Goal: Information Seeking & Learning: Learn about a topic

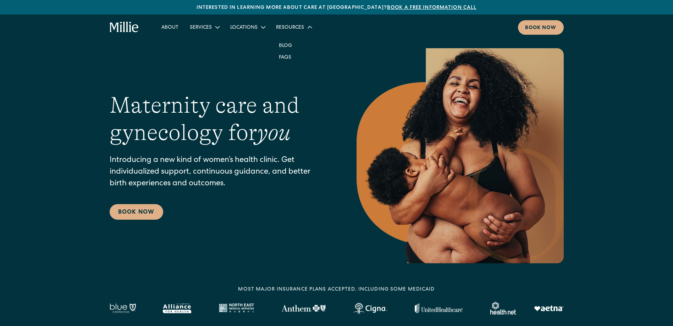
click at [302, 28] on div "Resources" at bounding box center [293, 27] width 46 height 12
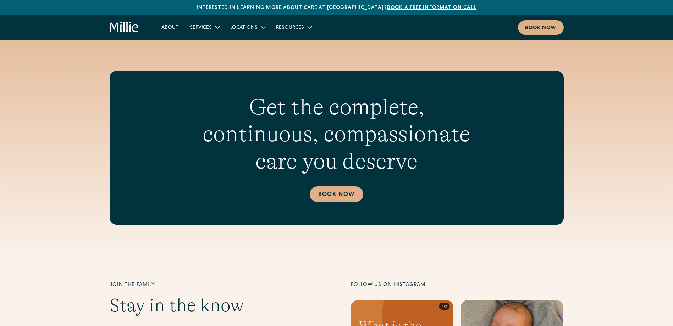
scroll to position [2446, 0]
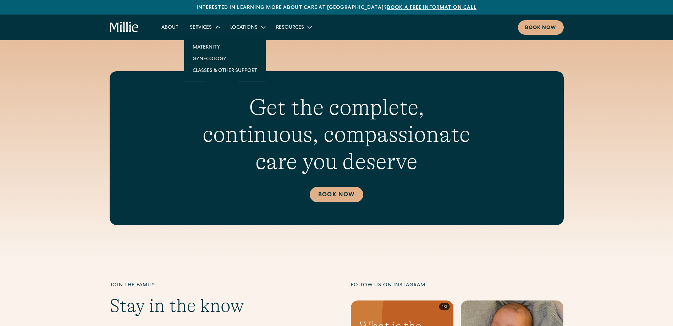
click at [209, 28] on div "Services" at bounding box center [201, 27] width 22 height 7
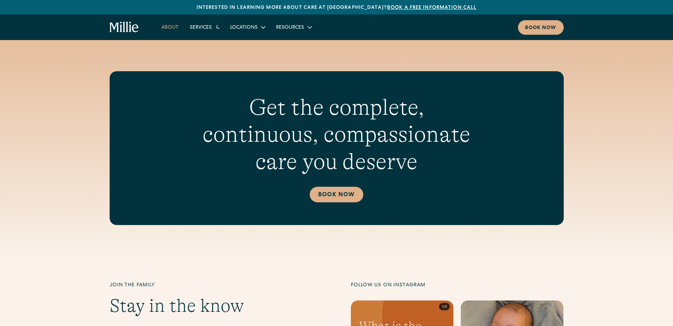
click at [168, 26] on link "About" at bounding box center [170, 27] width 28 height 12
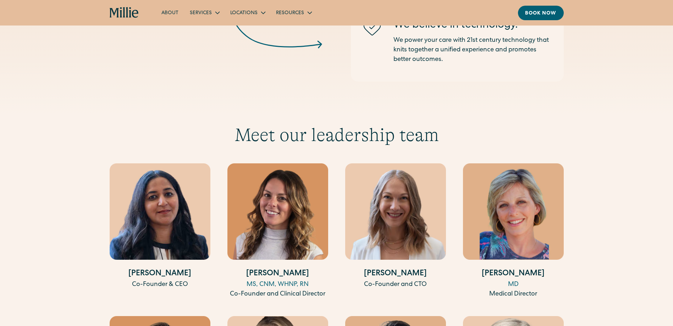
scroll to position [1170, 0]
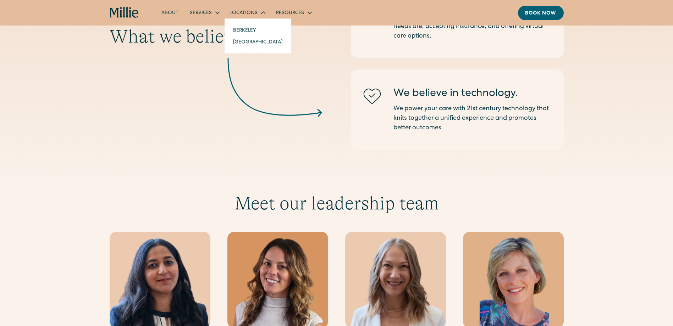
click at [255, 12] on div "Locations" at bounding box center [243, 13] width 27 height 7
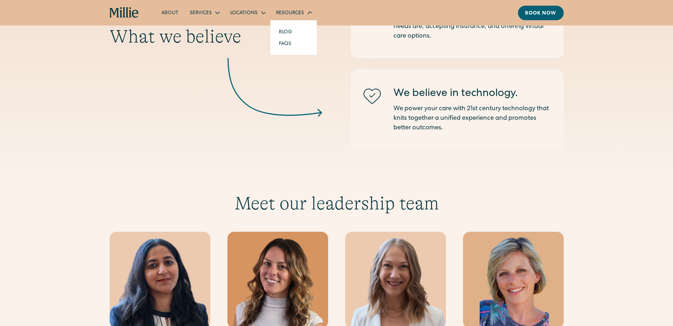
click at [285, 13] on div "Resources" at bounding box center [290, 13] width 28 height 7
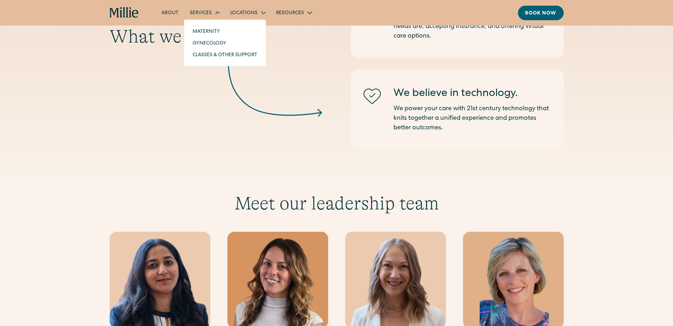
click at [204, 11] on div "Services" at bounding box center [201, 13] width 22 height 7
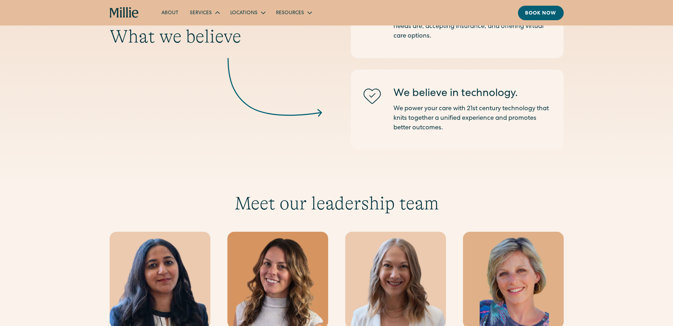
click at [204, 11] on div "Services" at bounding box center [201, 13] width 22 height 7
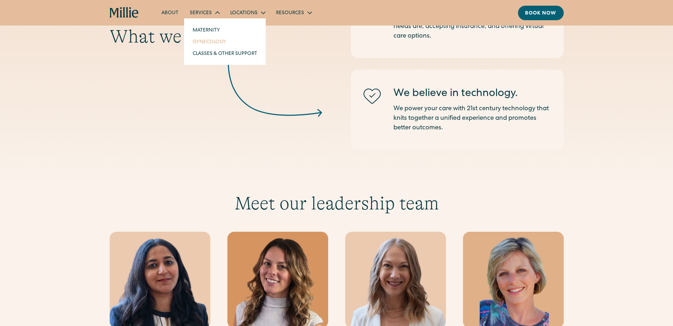
click at [213, 41] on link "Gynecology" at bounding box center [225, 42] width 76 height 12
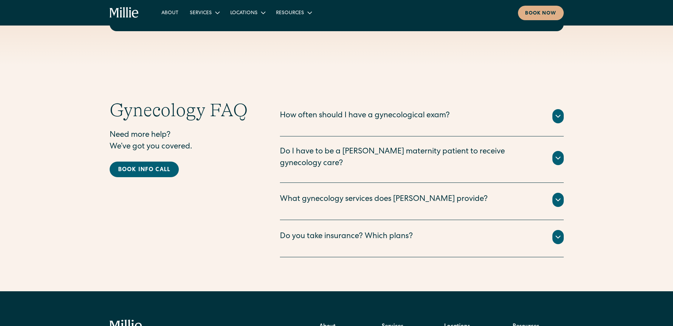
scroll to position [1312, 0]
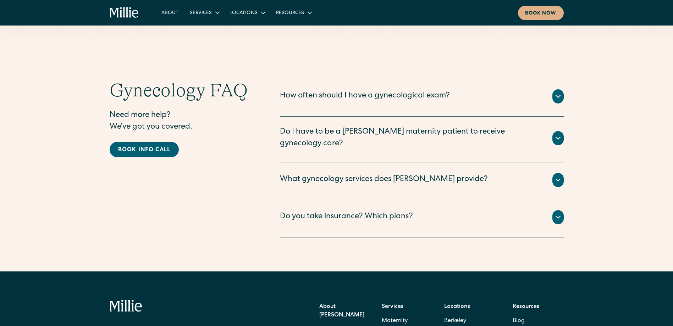
click at [557, 134] on icon at bounding box center [557, 138] width 9 height 9
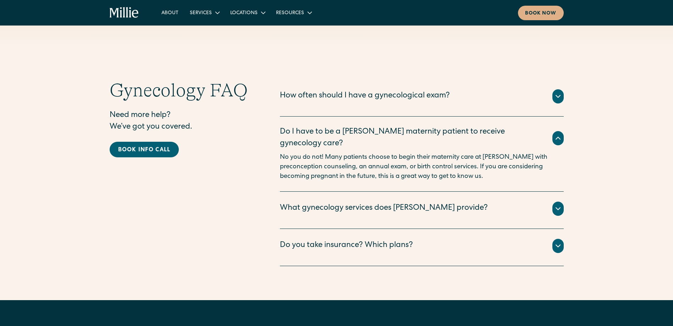
click at [551, 102] on div "How often should I have a gynecological exam?" at bounding box center [422, 96] width 284 height 14
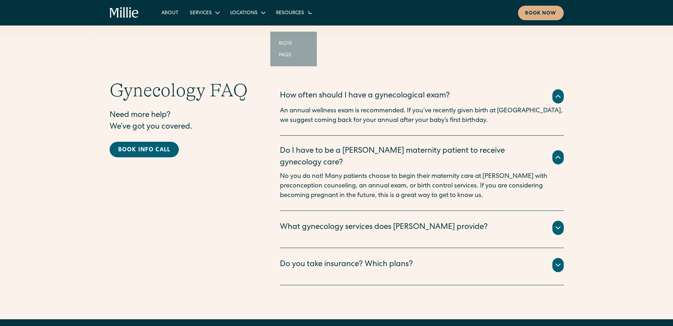
click at [262, 14] on icon at bounding box center [263, 13] width 9 height 9
click at [297, 15] on div "Resources" at bounding box center [290, 13] width 28 height 7
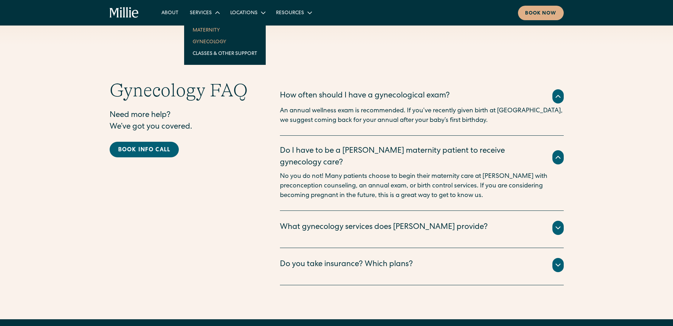
click at [211, 32] on link "Maternity" at bounding box center [225, 30] width 76 height 12
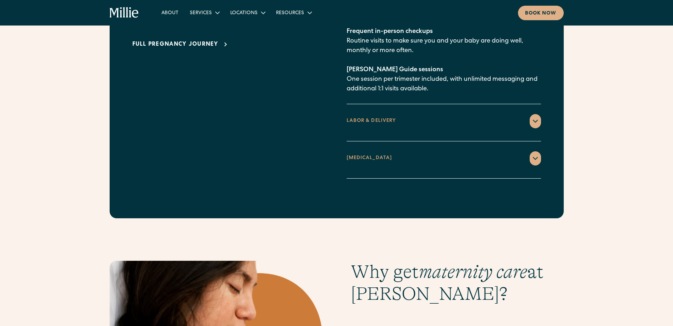
scroll to position [1028, 0]
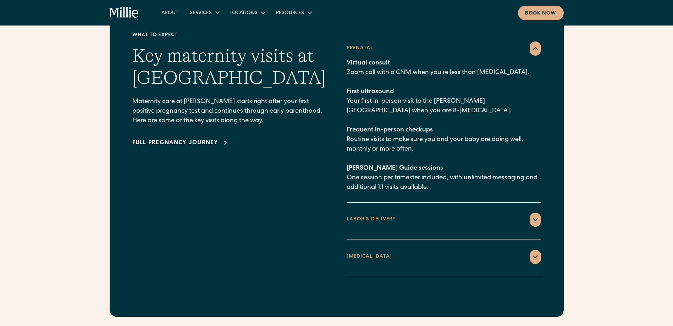
click at [529, 213] on div "LABOR & DELIVERY" at bounding box center [443, 220] width 194 height 14
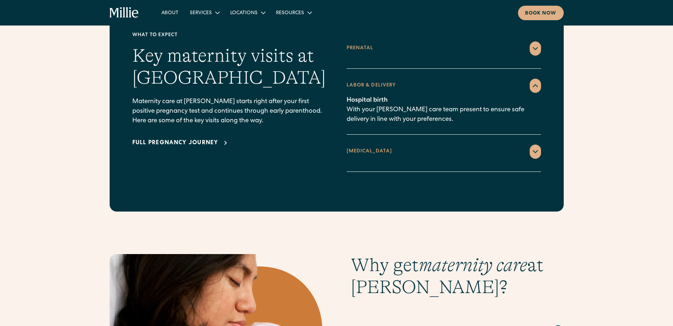
click at [537, 147] on icon at bounding box center [535, 151] width 9 height 9
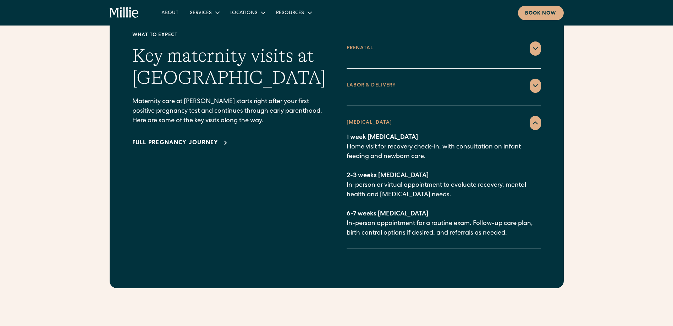
click at [201, 139] on div "Full pregnancy journey" at bounding box center [175, 143] width 86 height 9
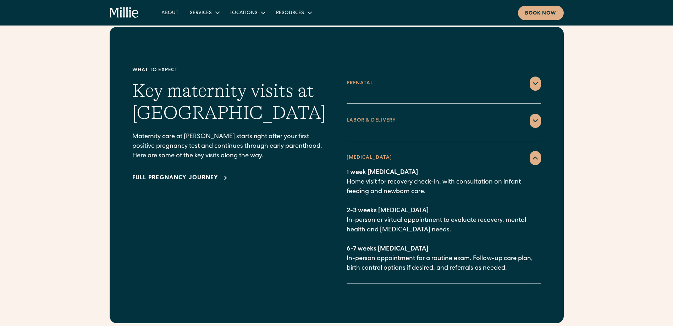
scroll to position [993, 0]
click at [534, 80] on icon at bounding box center [535, 84] width 9 height 9
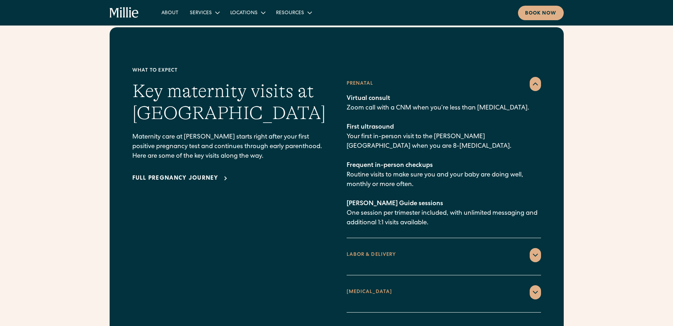
scroll to position [1028, 0]
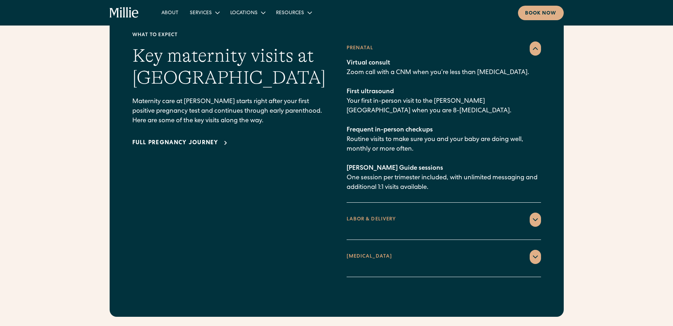
click at [533, 216] on icon at bounding box center [535, 220] width 9 height 9
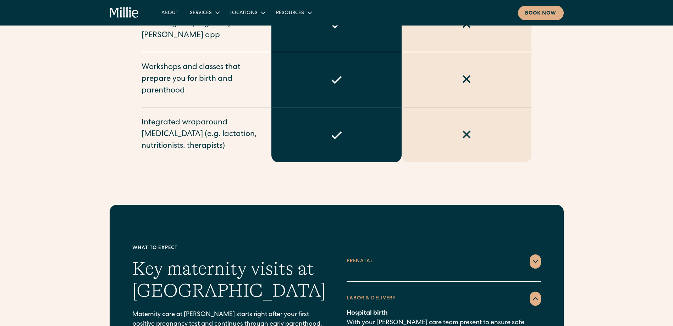
scroll to position [815, 0]
